Goal: Communication & Community: Connect with others

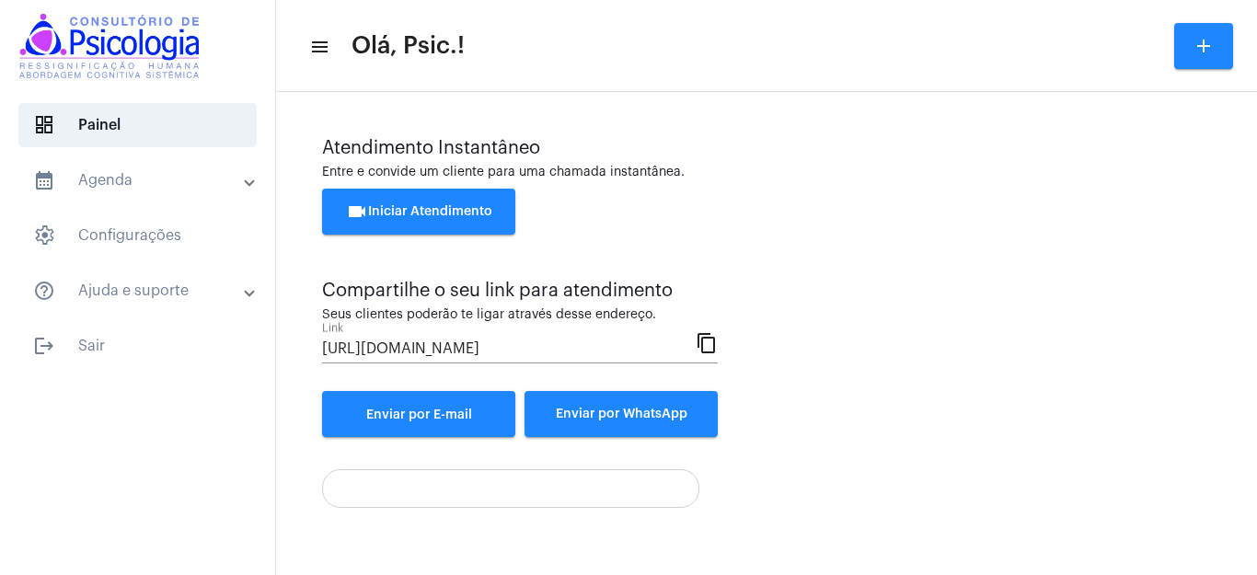
scroll to position [112, 0]
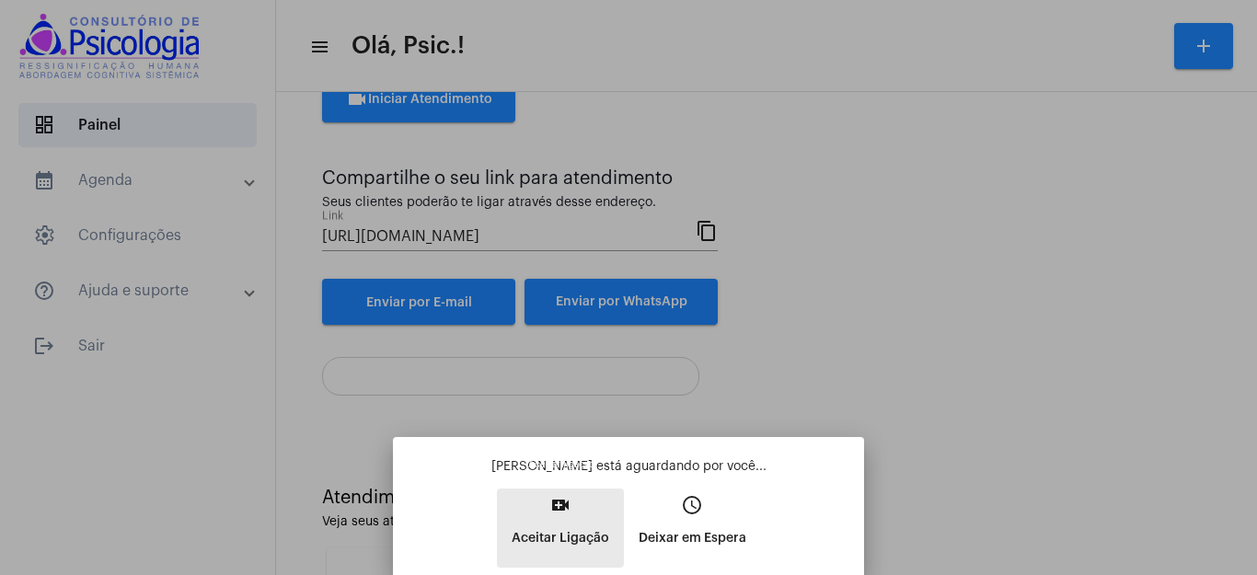
click at [557, 511] on mat-icon "video_call" at bounding box center [561, 505] width 22 height 22
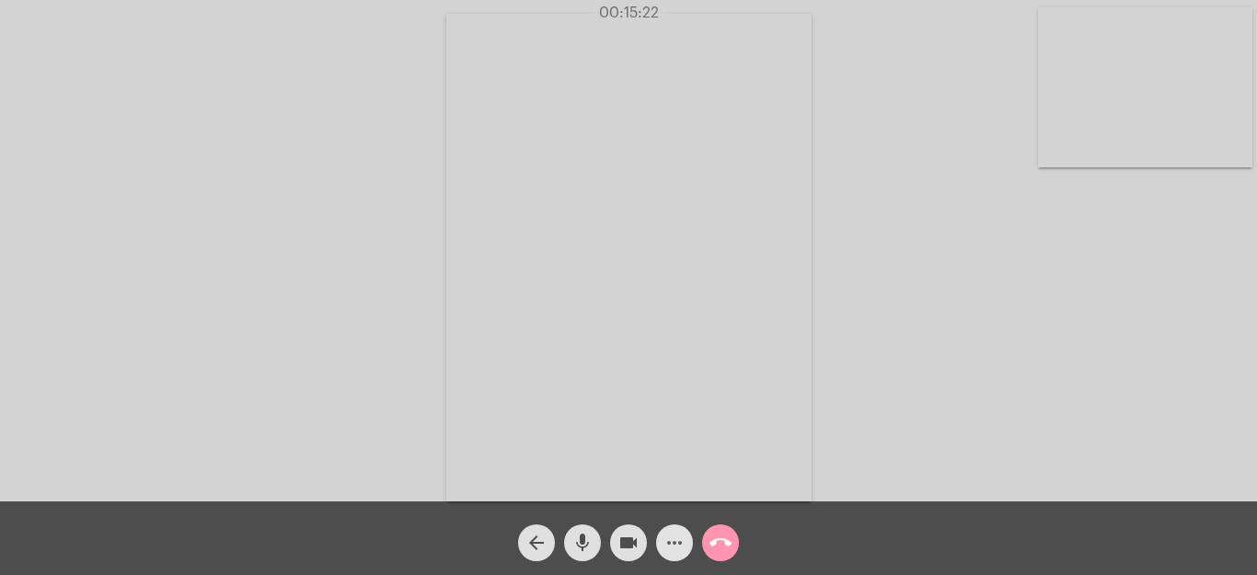
click at [678, 543] on mat-icon "more_horiz" at bounding box center [675, 543] width 22 height 22
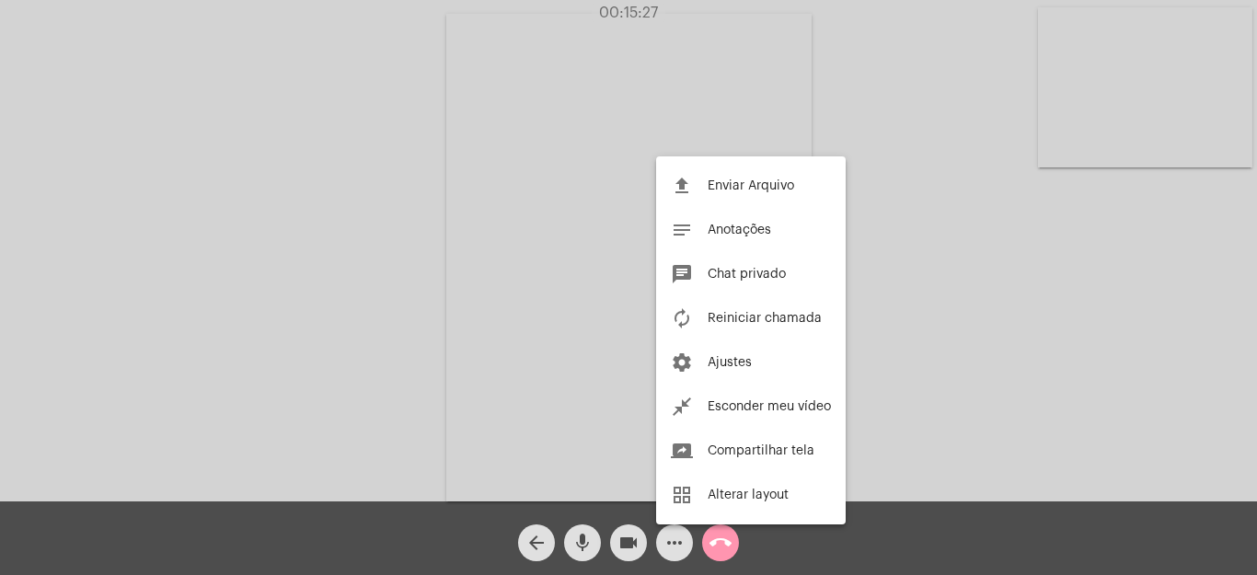
click at [1210, 394] on div at bounding box center [628, 287] width 1257 height 575
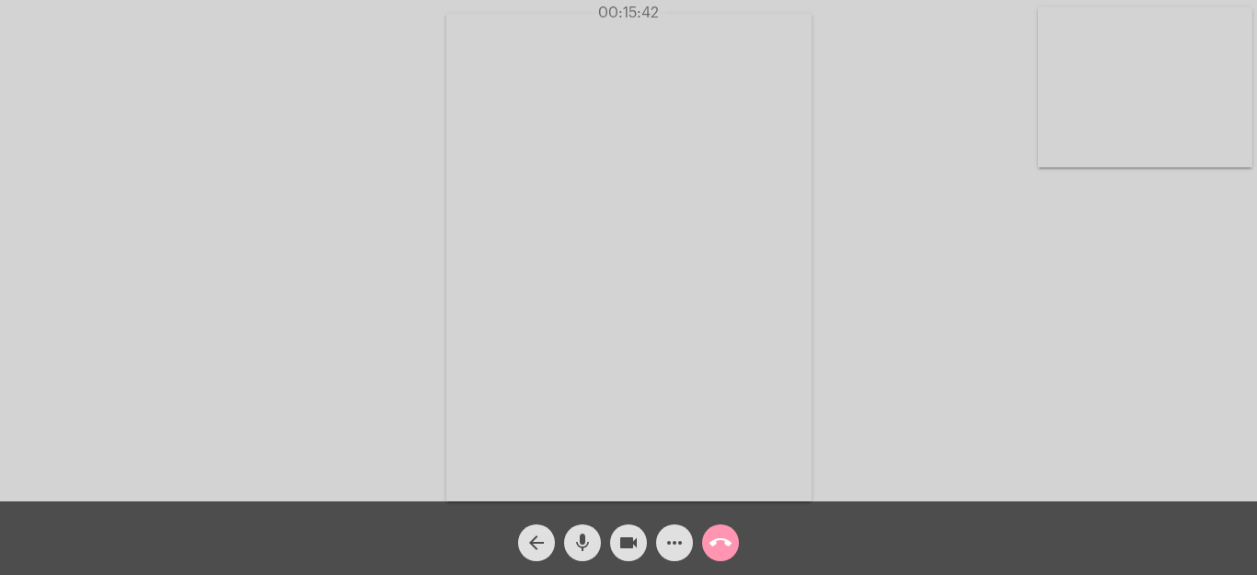
click at [709, 526] on button "call_end" at bounding box center [720, 543] width 37 height 37
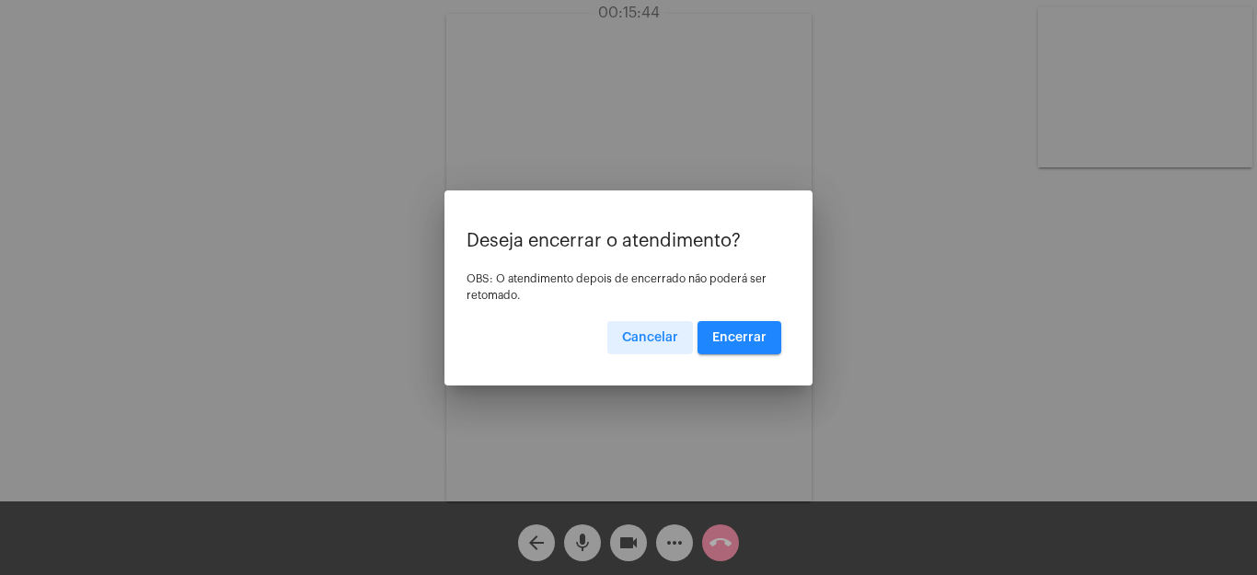
click at [745, 331] on span "Encerrar" at bounding box center [739, 337] width 54 height 13
